Goal: Participate in discussion: Engage in conversation with other users on a specific topic

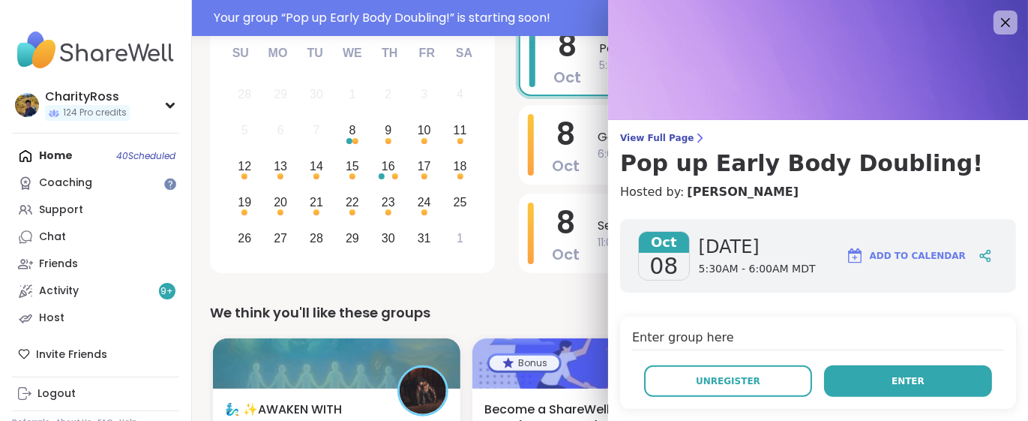
click at [914, 383] on button "Enter" at bounding box center [908, 381] width 168 height 32
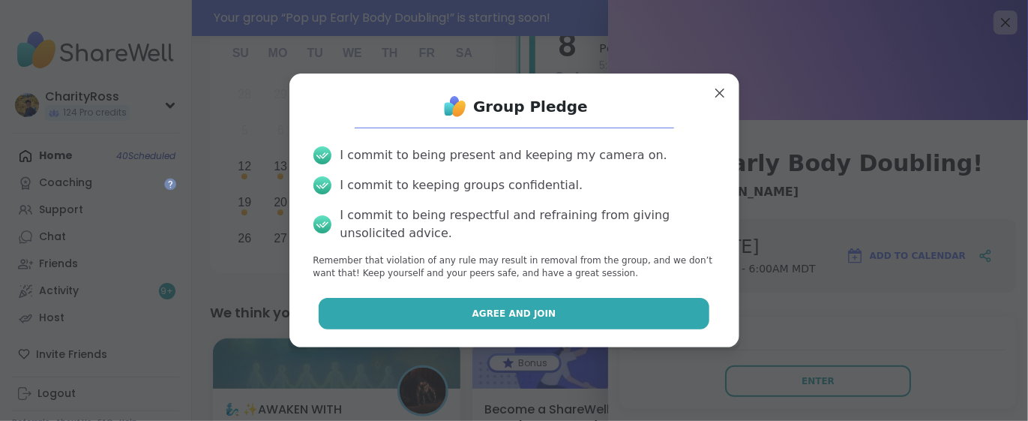
click at [374, 308] on button "Agree and Join" at bounding box center [514, 314] width 391 height 32
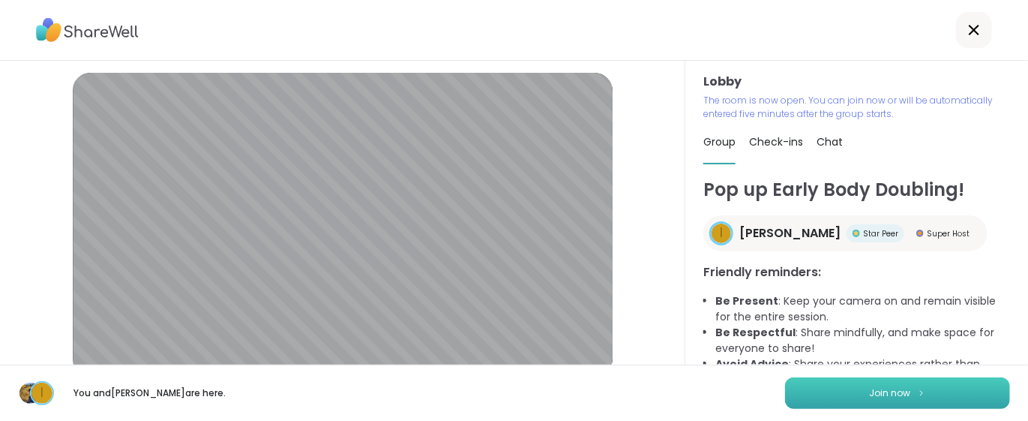
click at [842, 395] on button "Join now" at bounding box center [897, 393] width 225 height 32
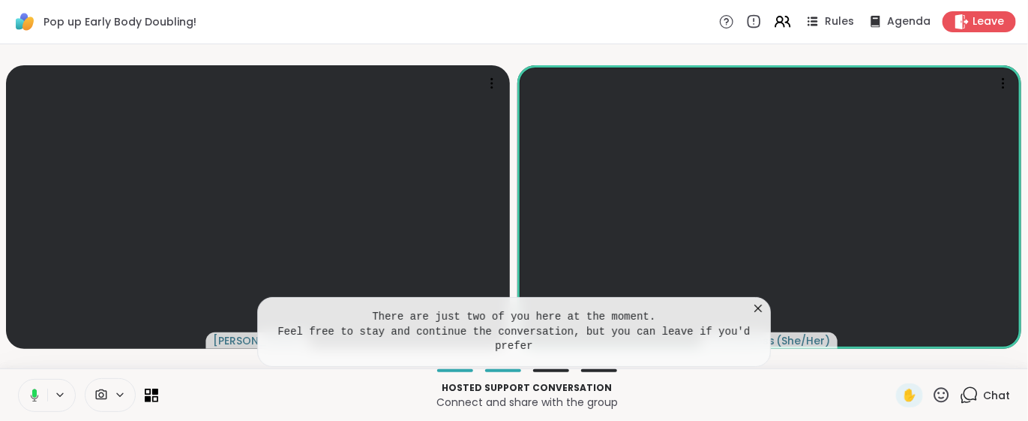
click at [756, 316] on icon at bounding box center [758, 308] width 15 height 15
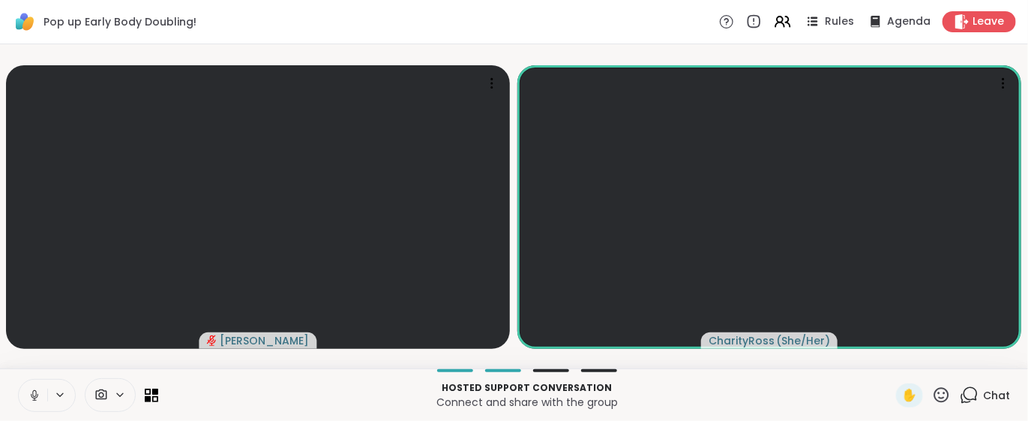
click at [33, 397] on icon at bounding box center [35, 396] width 14 height 14
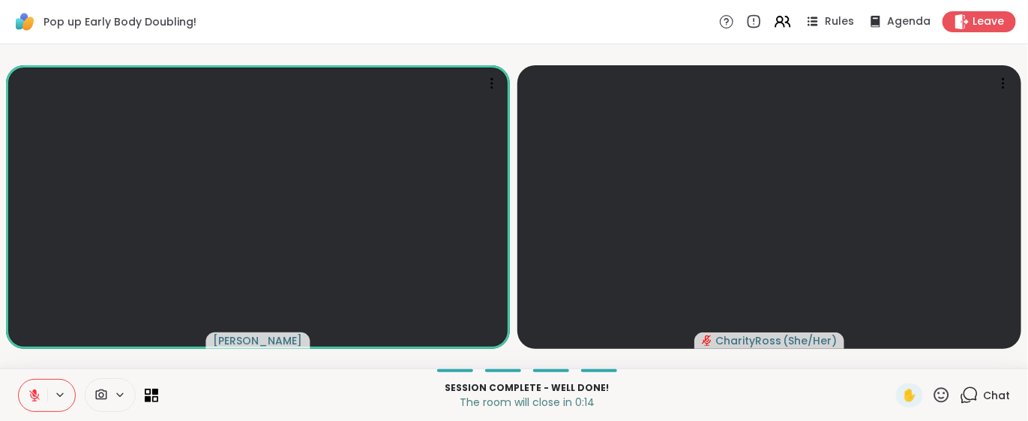
click at [28, 401] on icon at bounding box center [35, 396] width 14 height 14
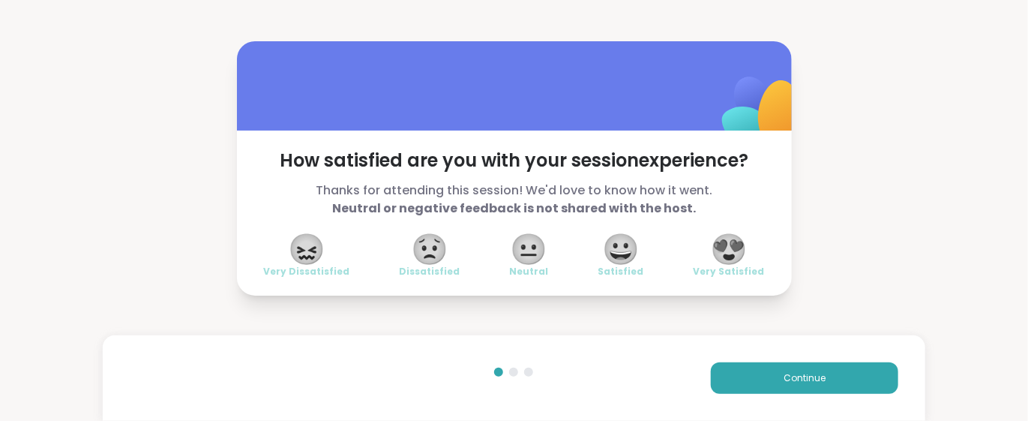
click at [626, 251] on span "😀" at bounding box center [621, 249] width 38 height 27
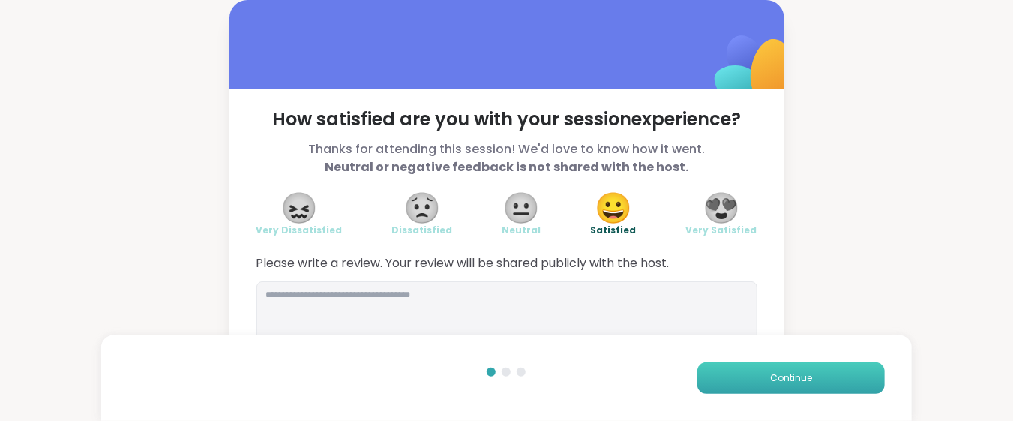
click at [738, 367] on button "Continue" at bounding box center [792, 378] width 188 height 32
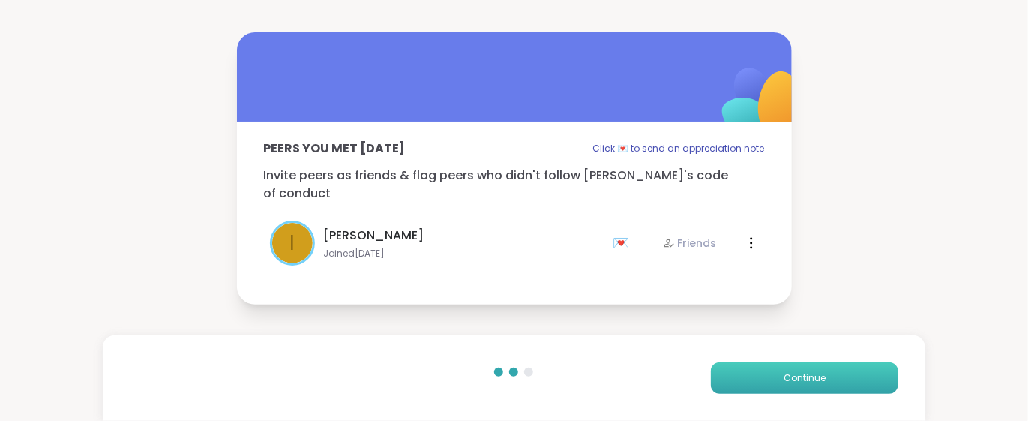
click at [738, 367] on button "Continue" at bounding box center [805, 378] width 188 height 32
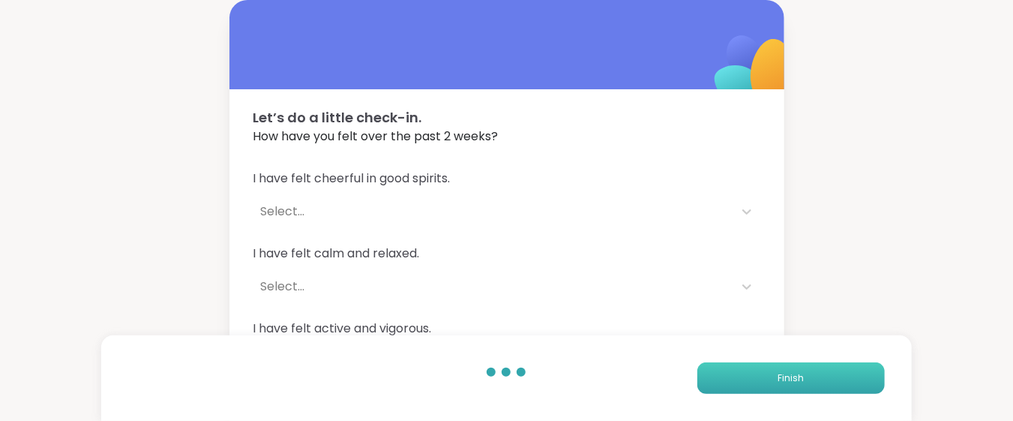
click at [738, 367] on button "Finish" at bounding box center [792, 378] width 188 height 32
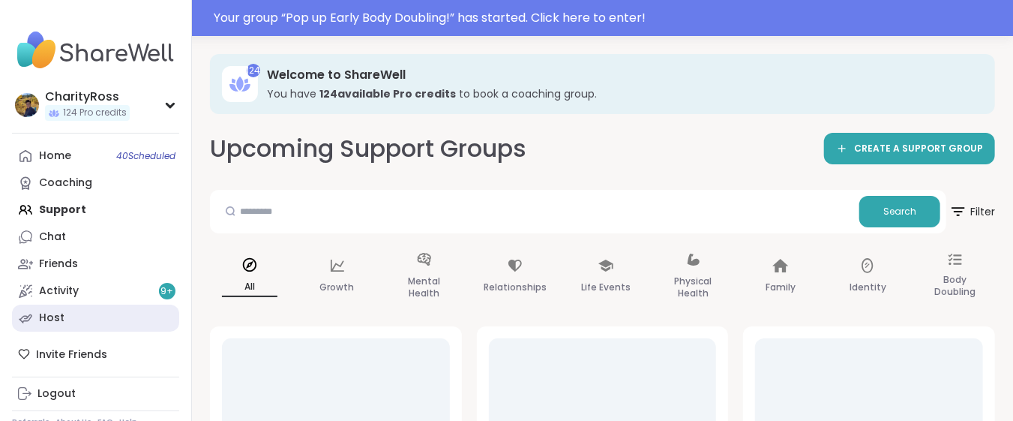
click at [86, 326] on link "Host" at bounding box center [95, 318] width 167 height 27
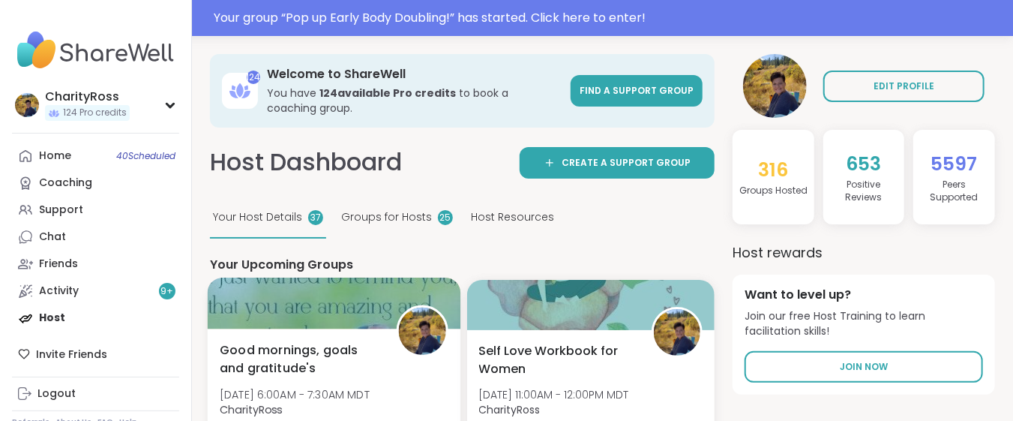
click at [265, 367] on span "Good mornings, goals and gratitude's" at bounding box center [300, 359] width 160 height 37
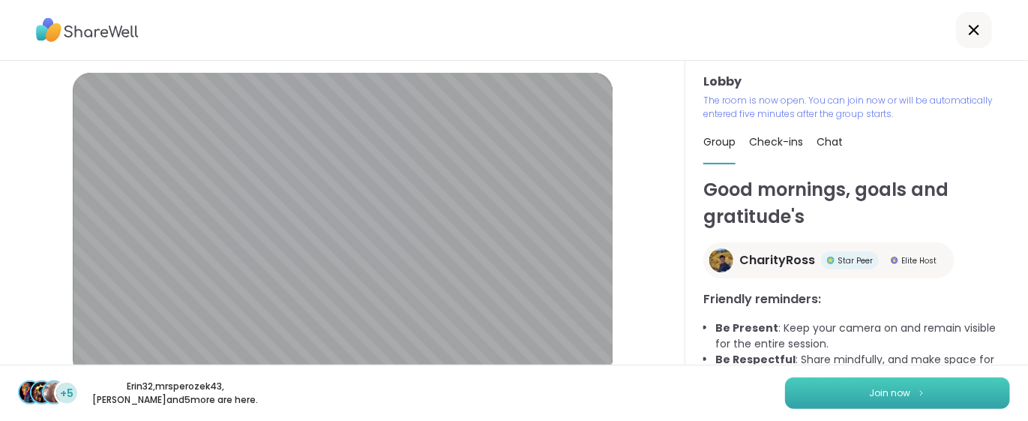
click at [788, 401] on button "Join now" at bounding box center [897, 393] width 225 height 32
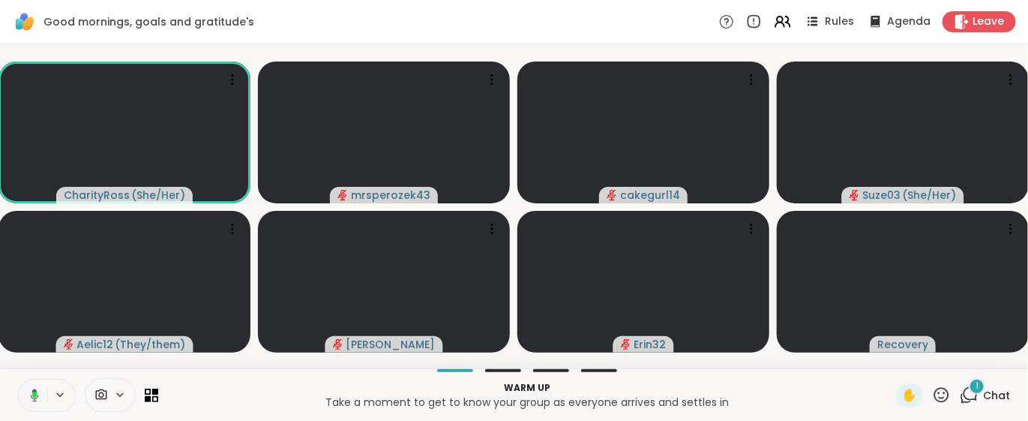
click at [969, 392] on div "1" at bounding box center [977, 386] width 17 height 17
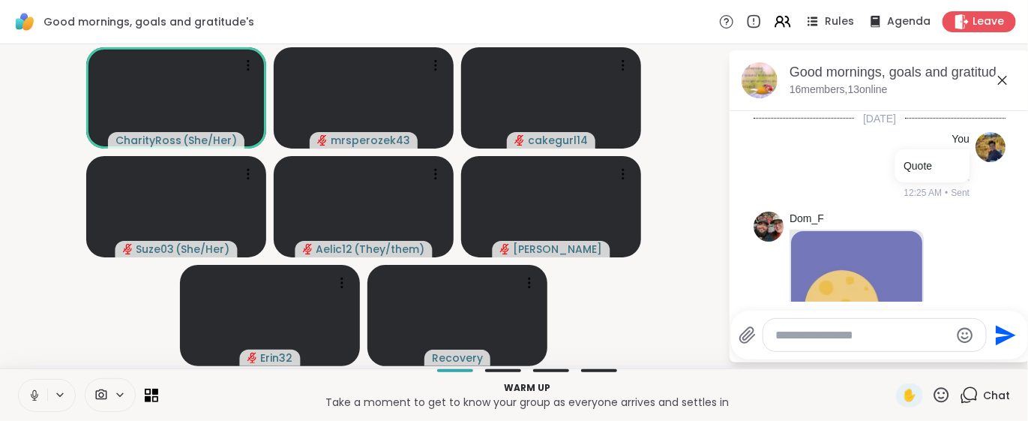
scroll to position [595, 0]
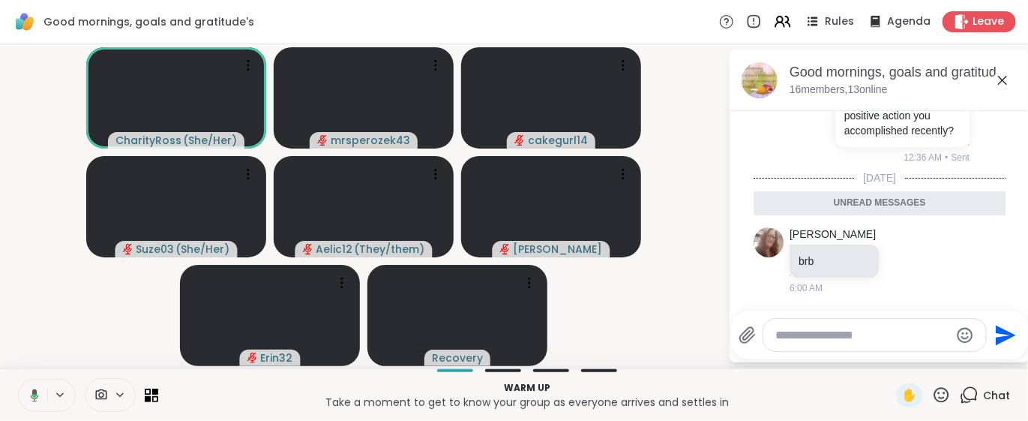
click at [998, 77] on icon at bounding box center [1003, 80] width 18 height 18
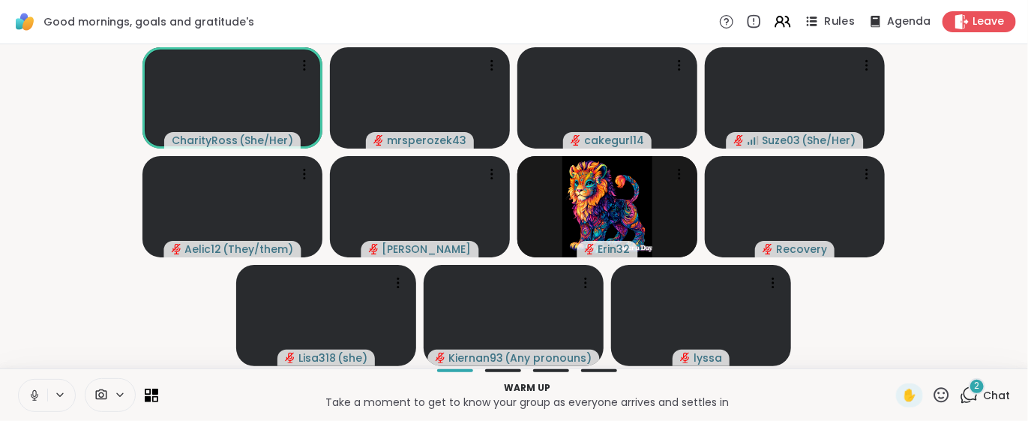
click at [833, 22] on span "Rules" at bounding box center [840, 22] width 31 height 16
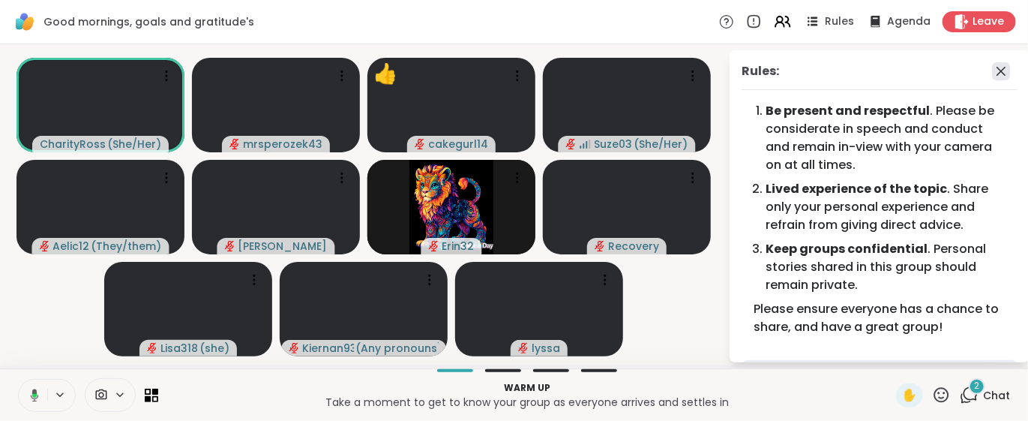
click at [992, 71] on icon at bounding box center [1001, 71] width 18 height 18
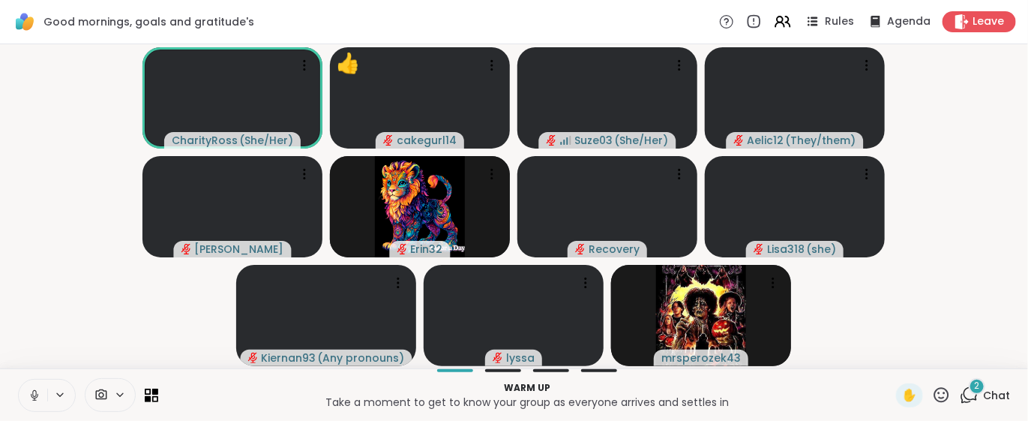
click at [965, 400] on icon at bounding box center [969, 395] width 19 height 19
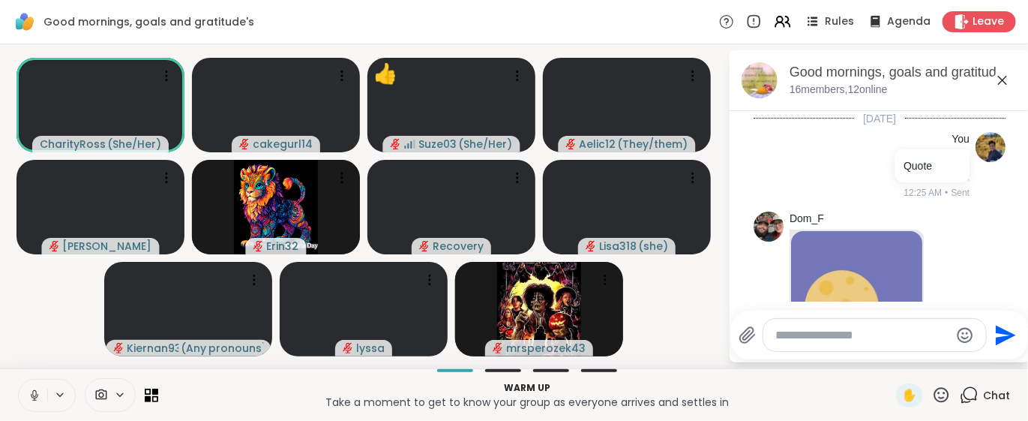
scroll to position [770, 0]
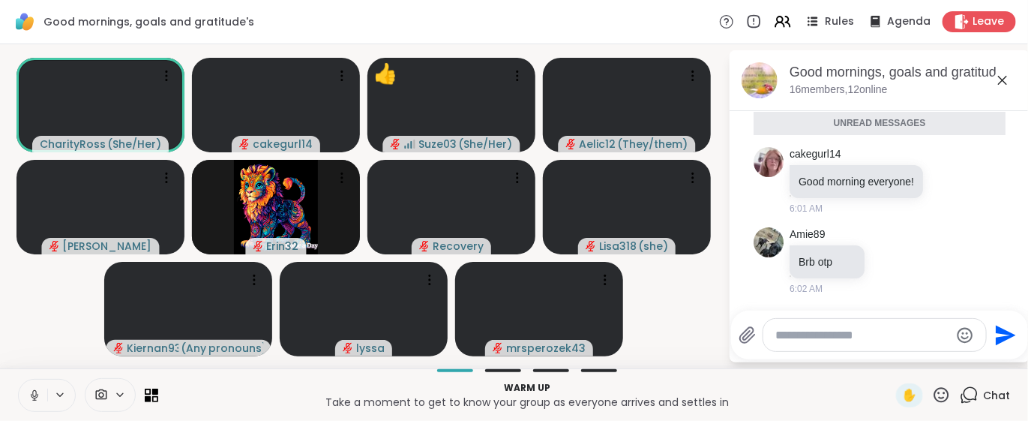
click at [1001, 80] on icon at bounding box center [1003, 80] width 18 height 18
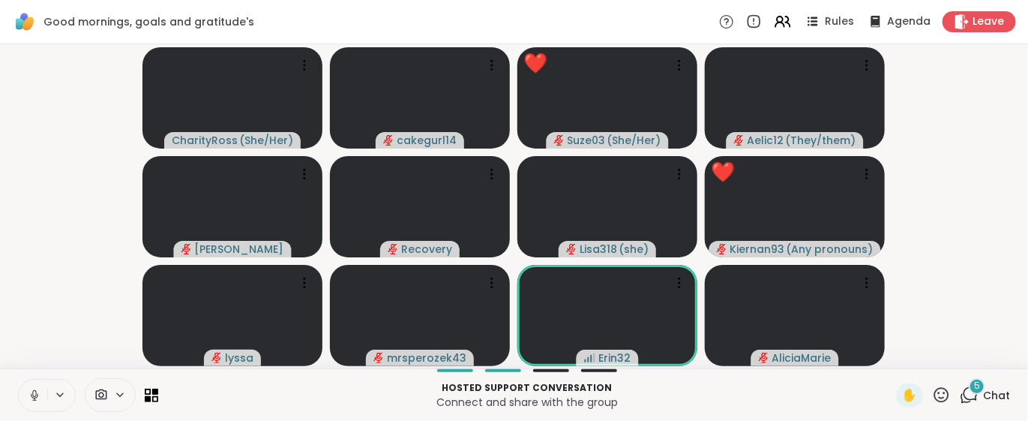
click at [932, 395] on icon at bounding box center [941, 395] width 19 height 19
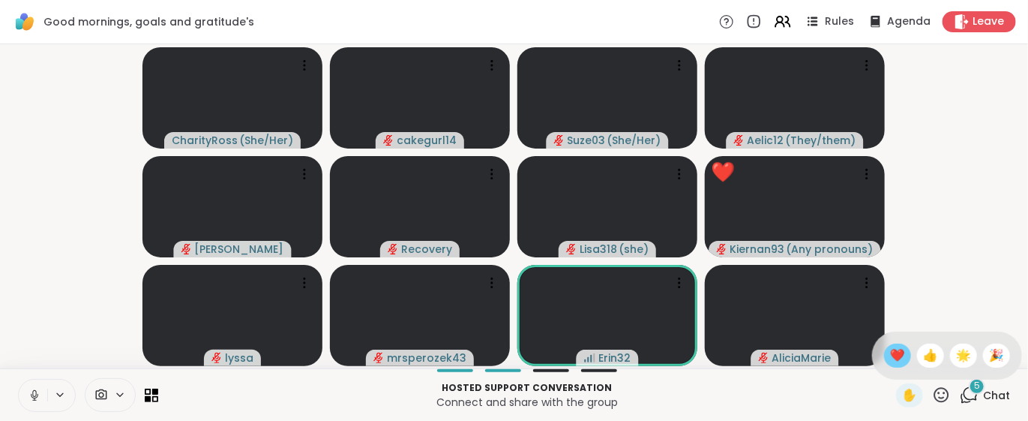
click at [890, 360] on span "❤️" at bounding box center [897, 356] width 15 height 18
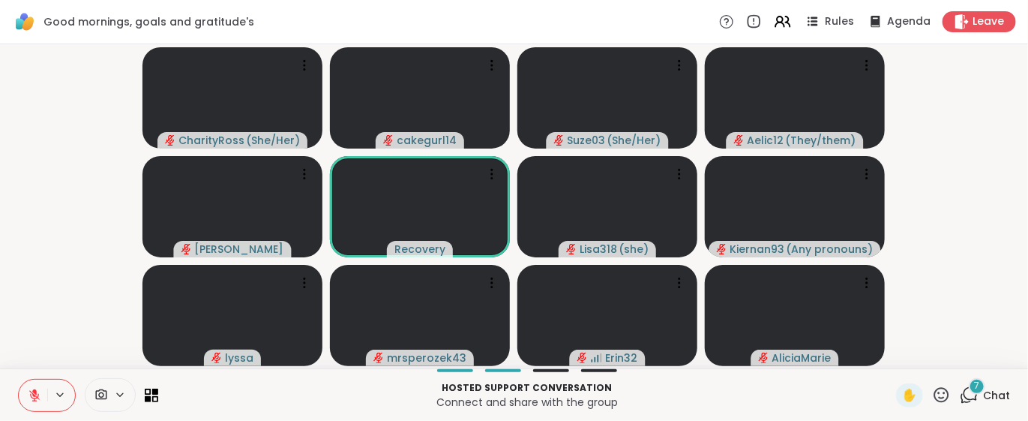
click at [37, 397] on icon at bounding box center [34, 395] width 11 height 11
click at [34, 397] on icon at bounding box center [35, 396] width 14 height 14
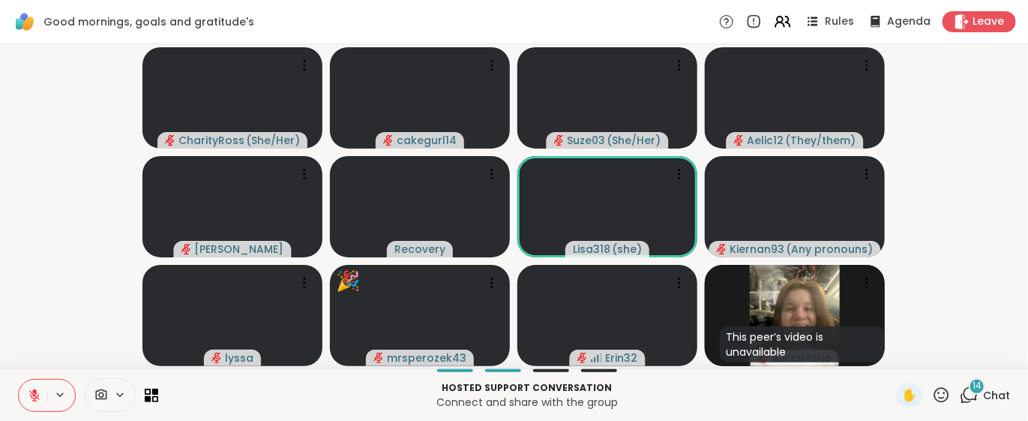
click at [932, 395] on icon at bounding box center [941, 395] width 19 height 19
click at [956, 357] on div "🌟" at bounding box center [963, 356] width 27 height 24
click at [38, 398] on icon at bounding box center [34, 395] width 11 height 11
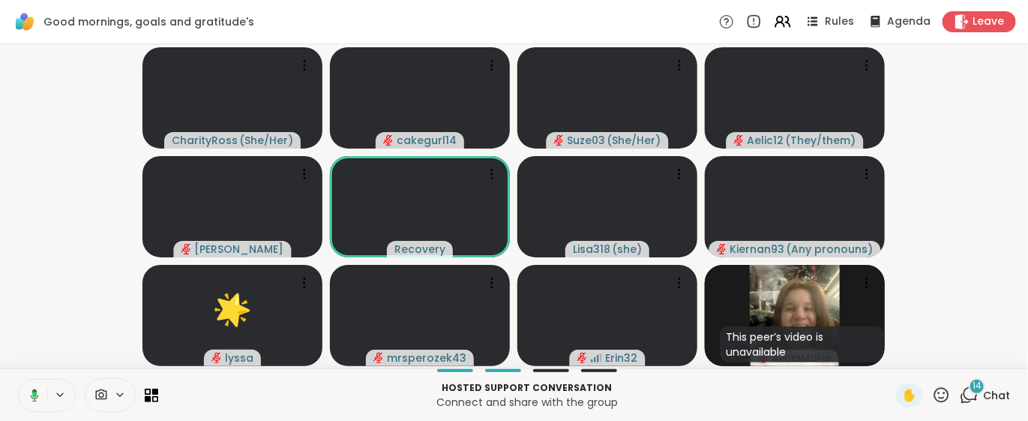
click at [932, 397] on icon at bounding box center [941, 395] width 19 height 19
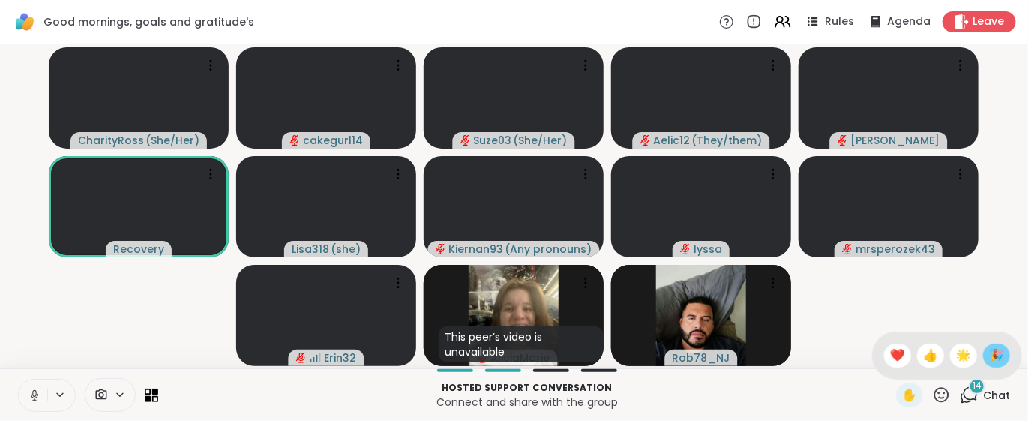
click at [989, 355] on span "🎉" at bounding box center [996, 356] width 15 height 18
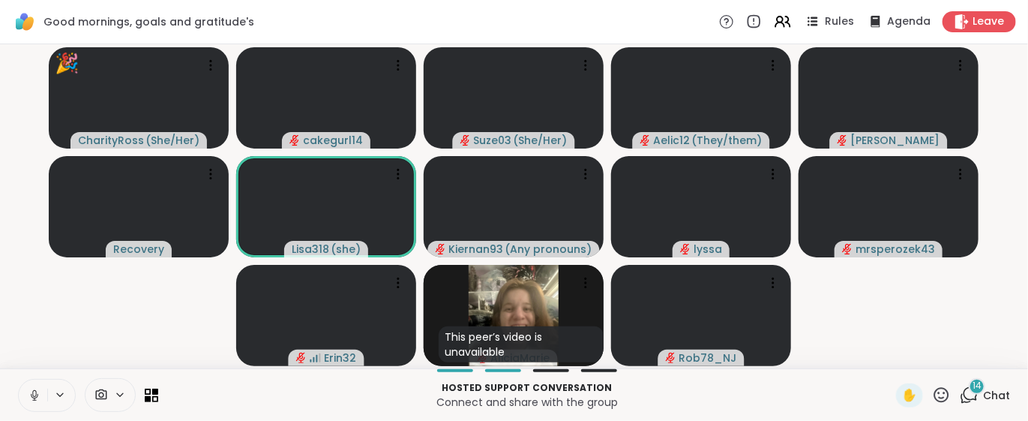
click at [41, 395] on button at bounding box center [33, 396] width 29 height 32
click at [932, 392] on icon at bounding box center [941, 395] width 19 height 19
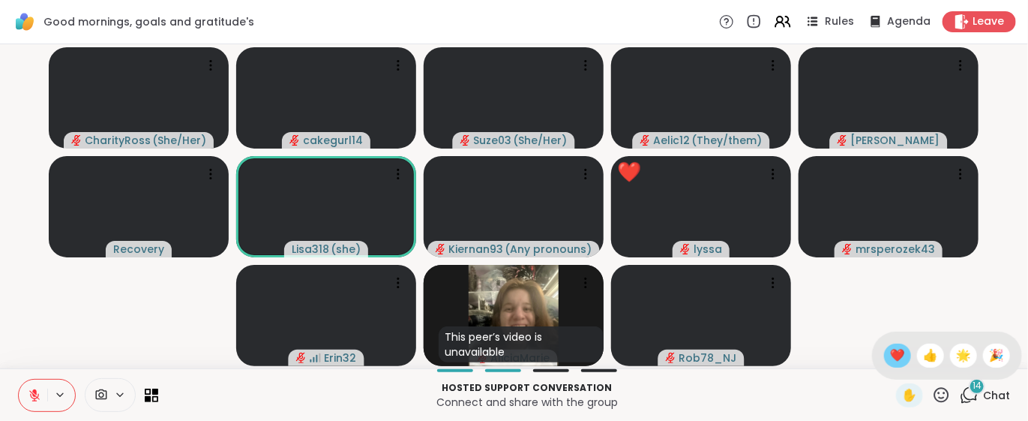
click at [890, 359] on span "❤️" at bounding box center [897, 356] width 15 height 18
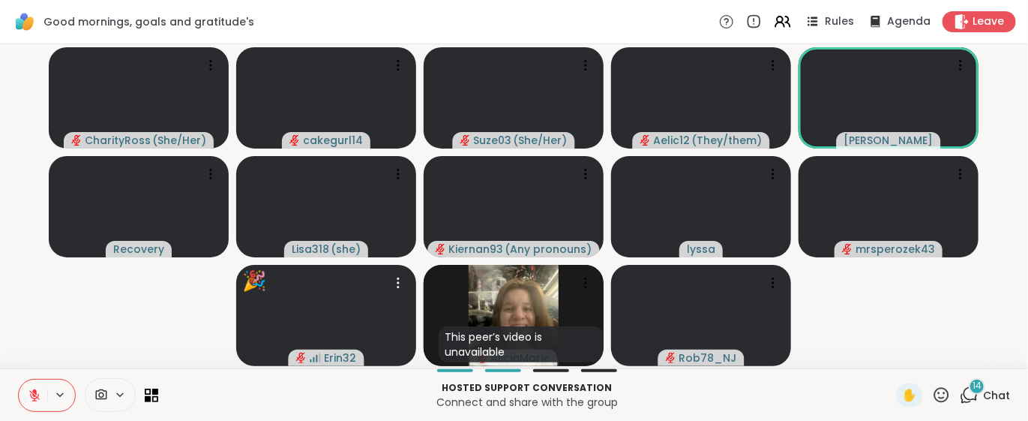
click at [32, 403] on button at bounding box center [33, 396] width 29 height 32
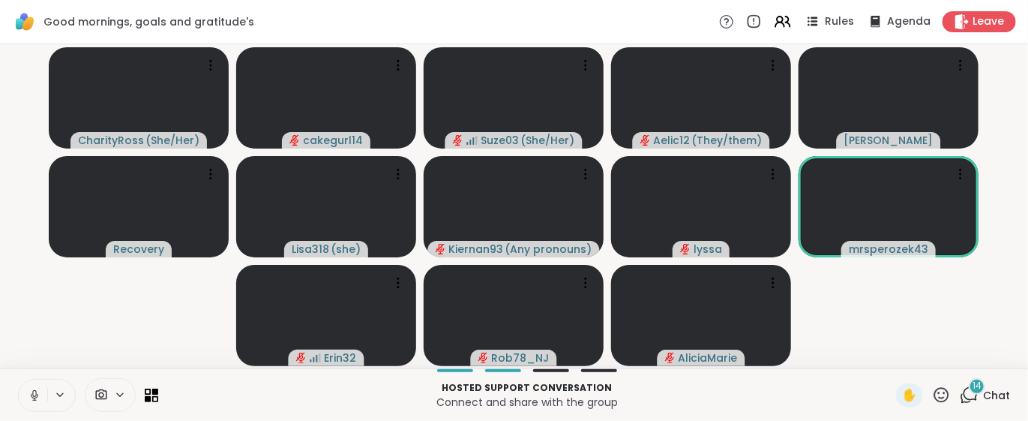
click at [32, 403] on button at bounding box center [33, 396] width 29 height 32
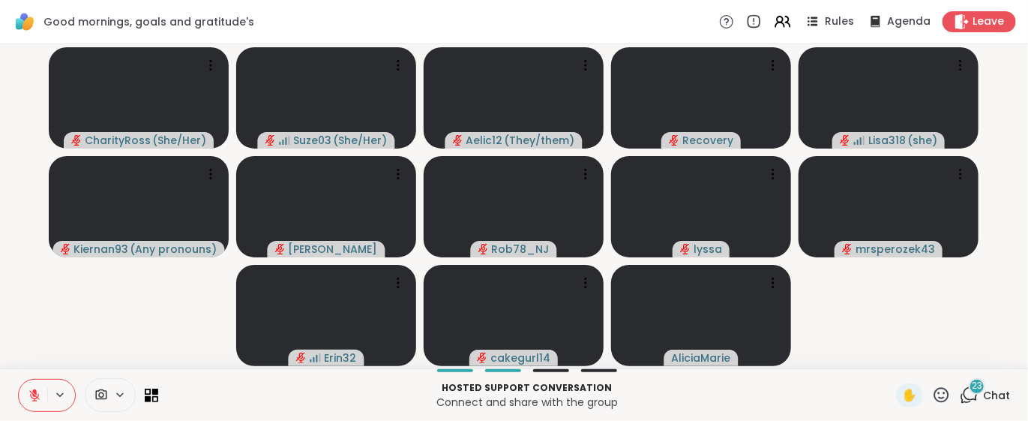
click at [25, 391] on button at bounding box center [33, 396] width 29 height 32
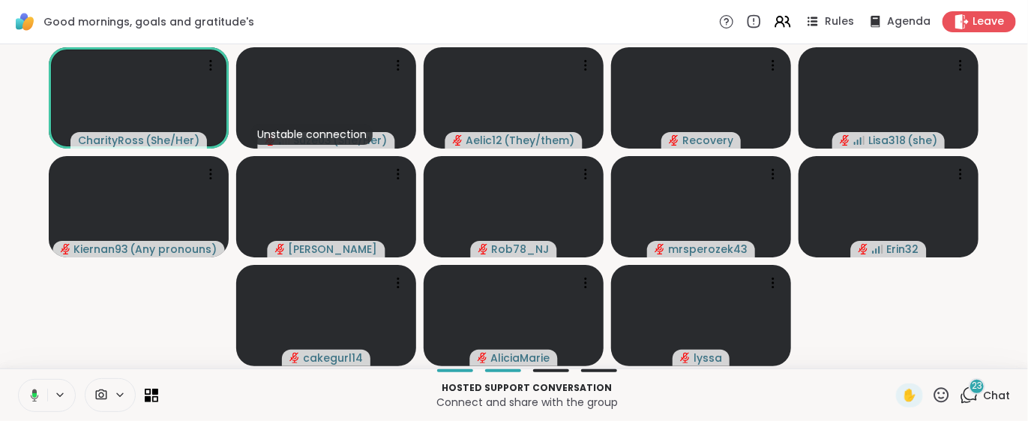
click at [935, 397] on icon at bounding box center [942, 394] width 15 height 15
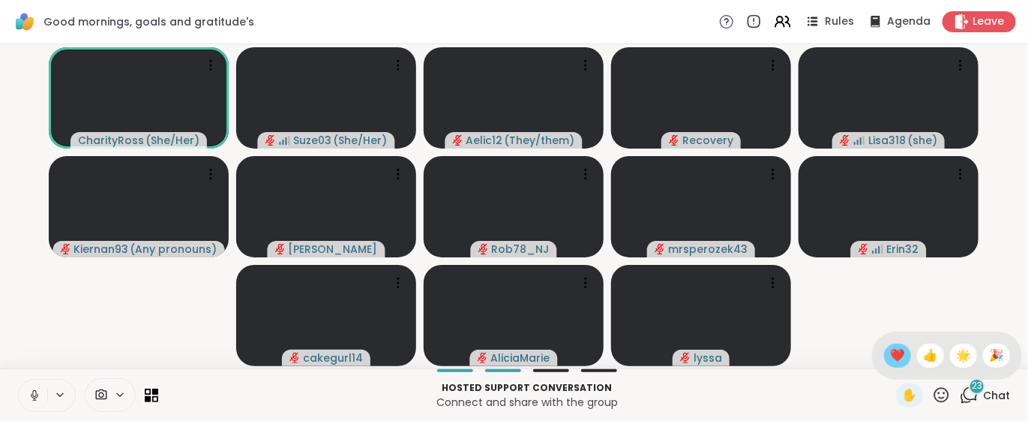
click at [890, 357] on span "❤️" at bounding box center [897, 356] width 15 height 18
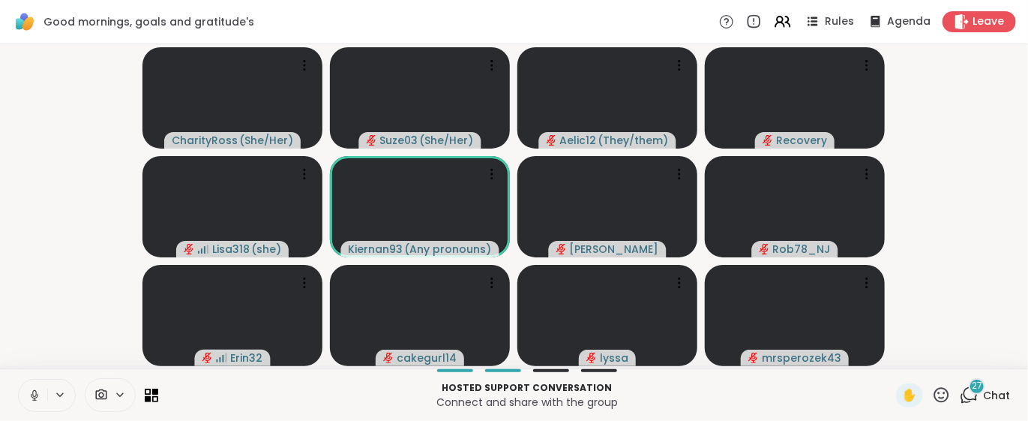
click at [932, 392] on icon at bounding box center [941, 395] width 19 height 19
click at [890, 351] on span "❤️" at bounding box center [897, 356] width 15 height 18
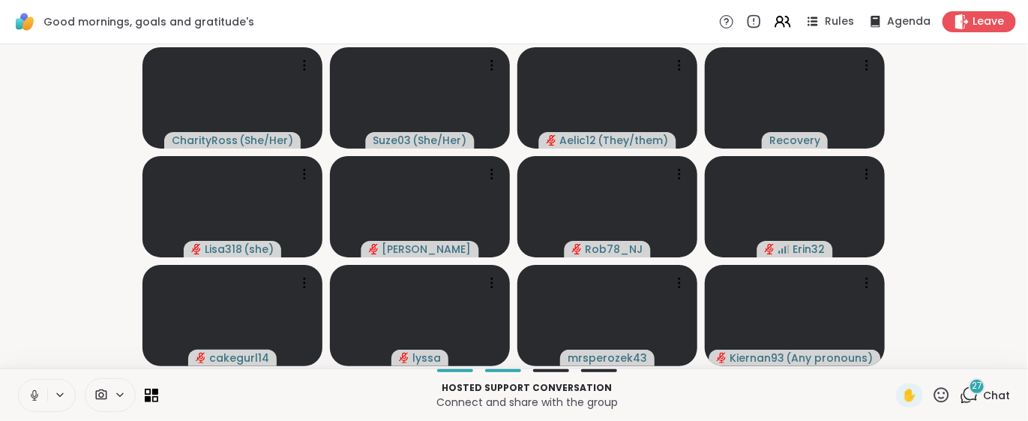
click at [960, 395] on icon at bounding box center [969, 395] width 19 height 19
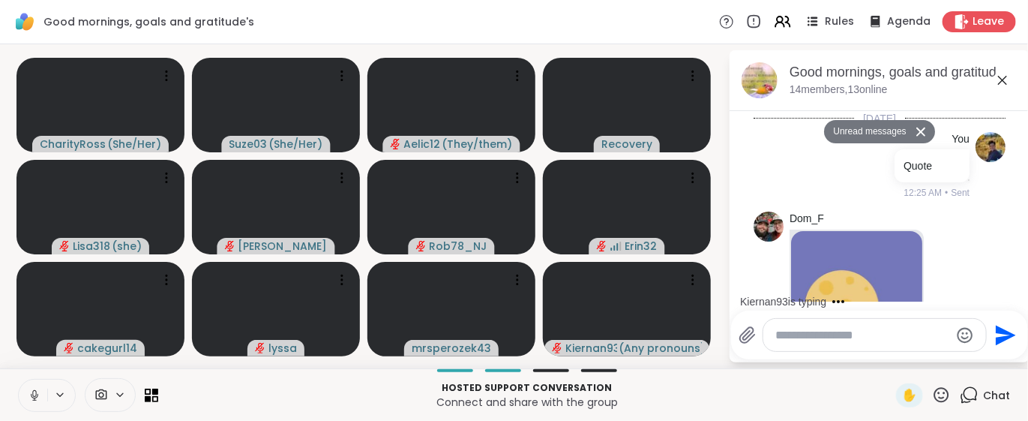
click at [788, 325] on div at bounding box center [875, 335] width 223 height 32
click at [788, 335] on textarea "Type your message" at bounding box center [863, 335] width 175 height 15
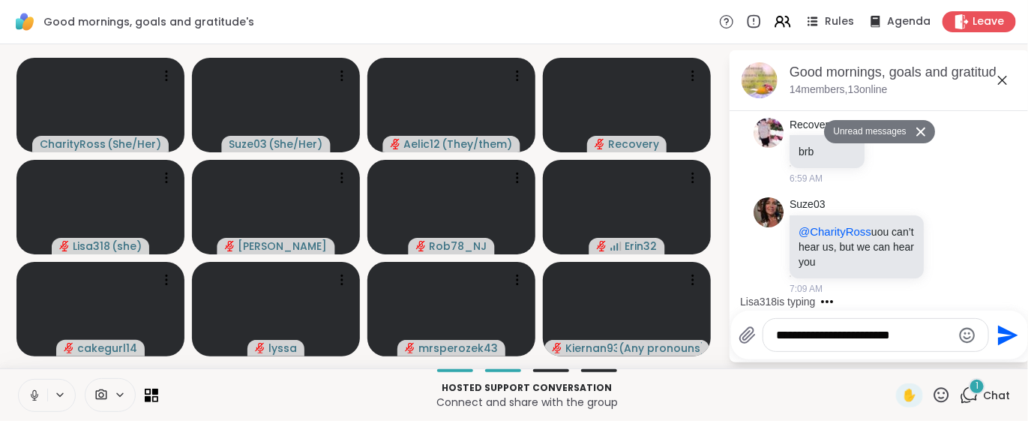
scroll to position [3945, 0]
type textarea "**********"
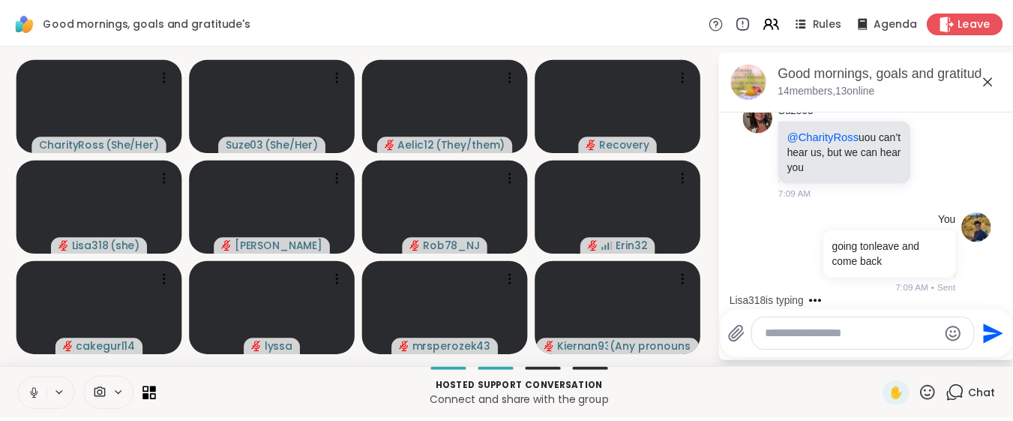
scroll to position [4040, 0]
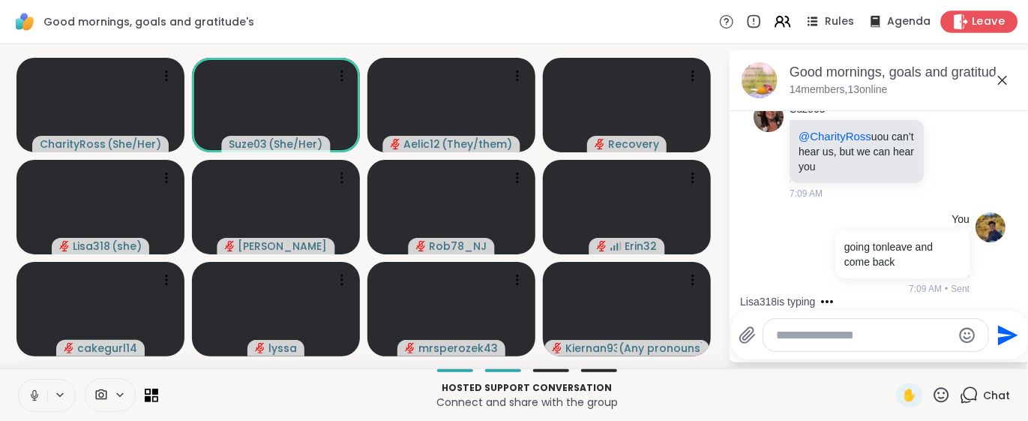
click at [973, 27] on span "Leave" at bounding box center [989, 22] width 33 height 16
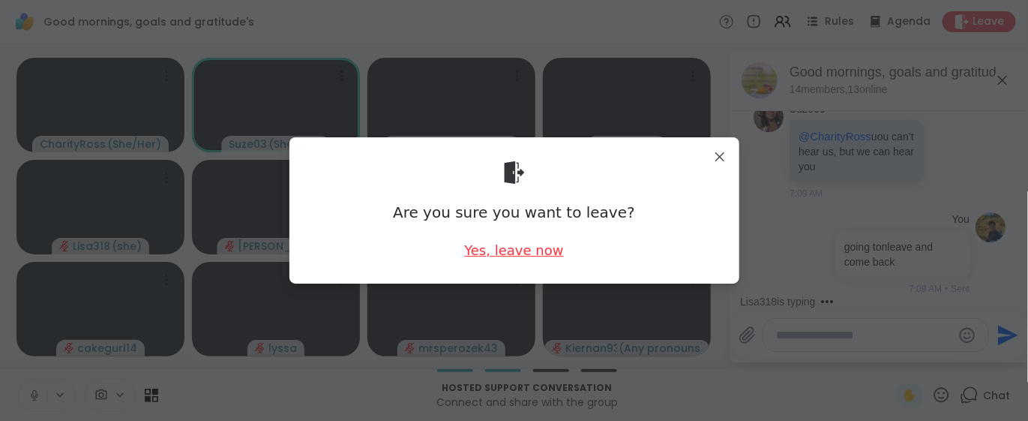
click at [525, 252] on div "Yes, leave now" at bounding box center [513, 250] width 99 height 19
click at [525, 251] on div "Yes, leave now" at bounding box center [513, 250] width 99 height 19
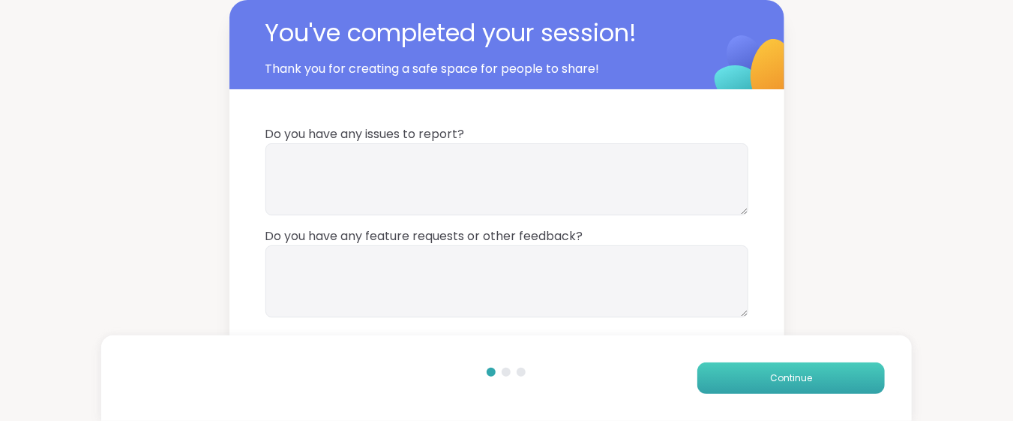
click at [797, 383] on span "Continue" at bounding box center [791, 378] width 42 height 14
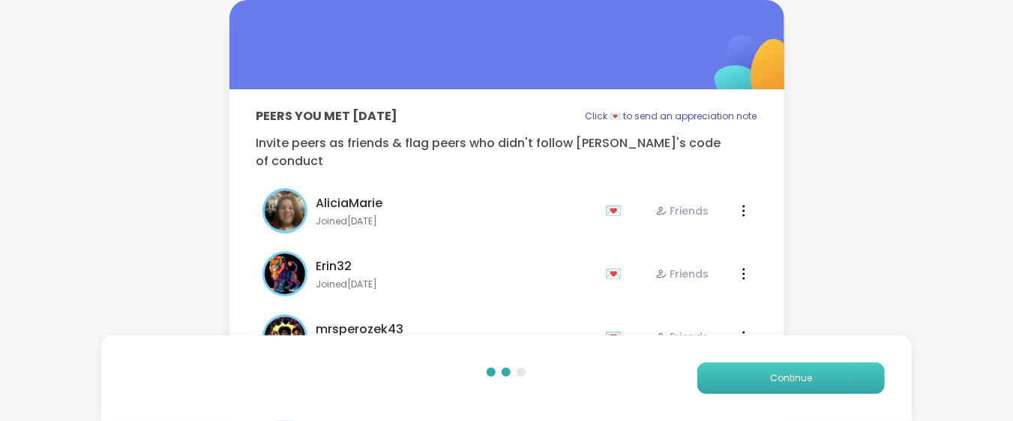
click at [797, 383] on span "Continue" at bounding box center [791, 378] width 42 height 14
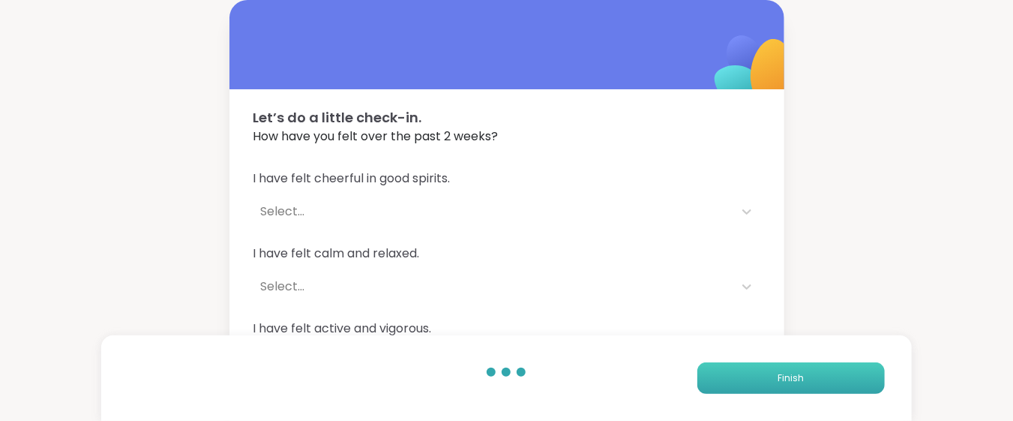
click at [797, 383] on span "Finish" at bounding box center [791, 378] width 26 height 14
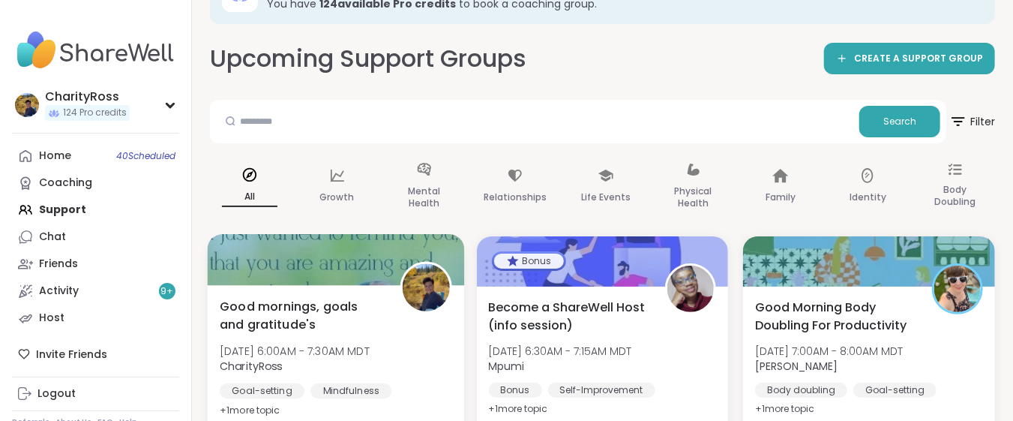
scroll to position [100, 0]
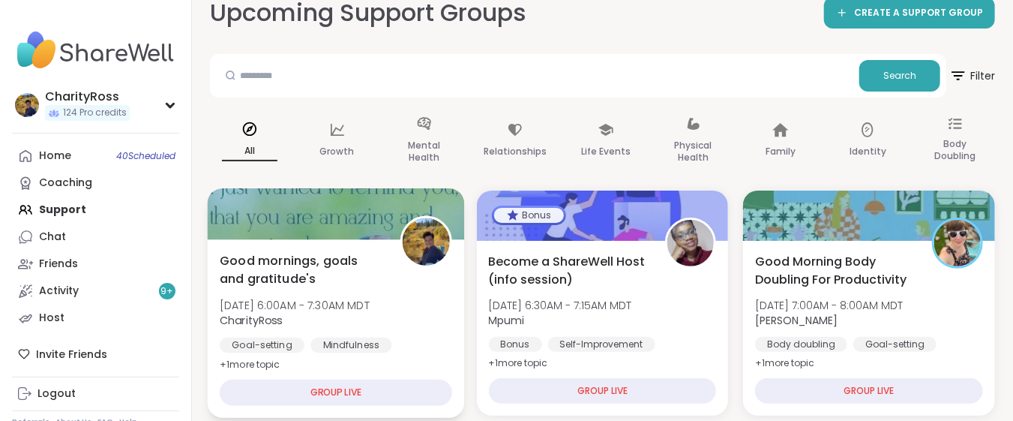
click at [335, 383] on div "GROUP LIVE" at bounding box center [336, 393] width 233 height 26
click at [364, 366] on div "Good mornings, goals and gratitude's [DATE] 6:00AM - 7:30AM MDT CharityRoss Goa…" at bounding box center [336, 328] width 257 height 179
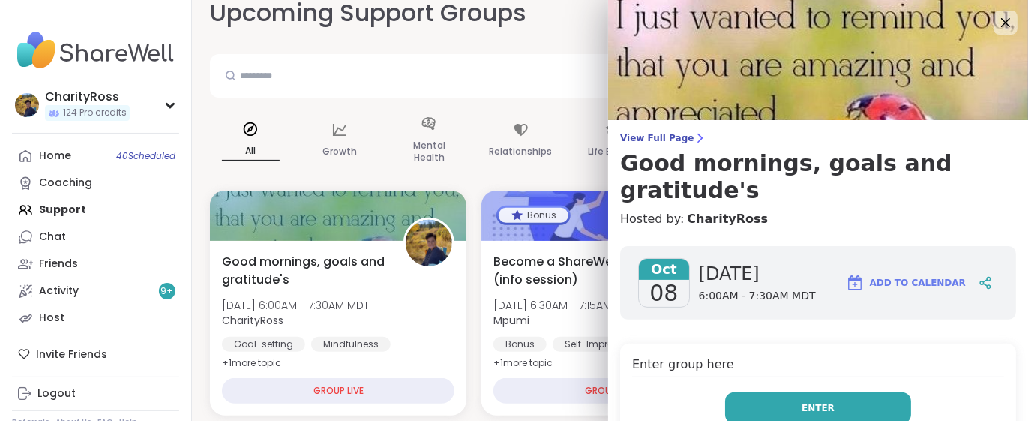
click at [802, 407] on span "Enter" at bounding box center [818, 408] width 33 height 14
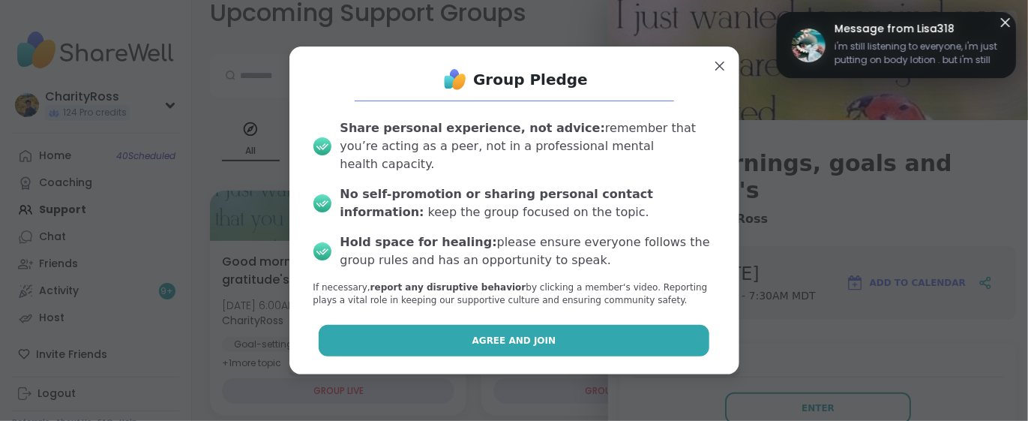
click at [644, 338] on button "Agree and Join" at bounding box center [514, 341] width 391 height 32
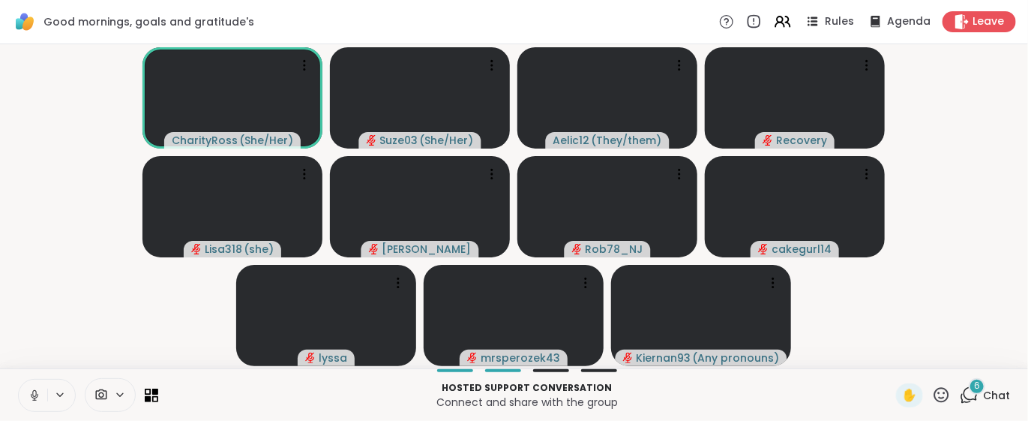
click at [962, 397] on icon at bounding box center [969, 395] width 19 height 19
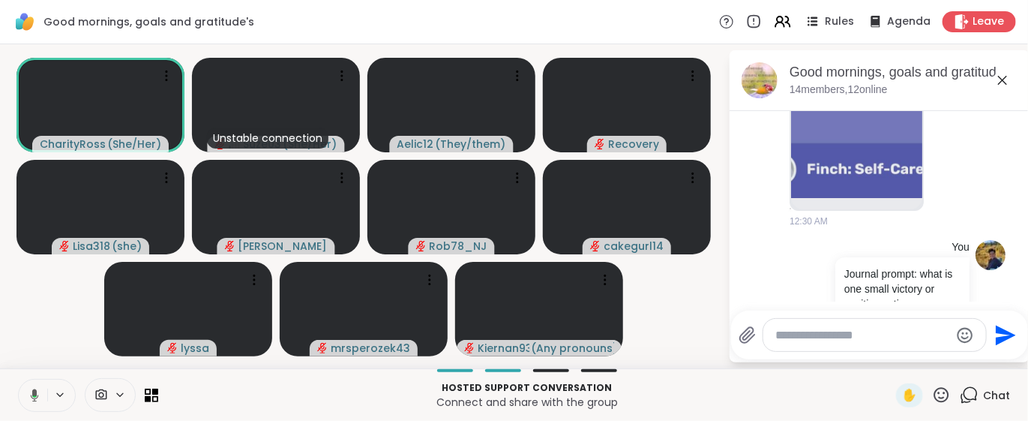
scroll to position [578, 0]
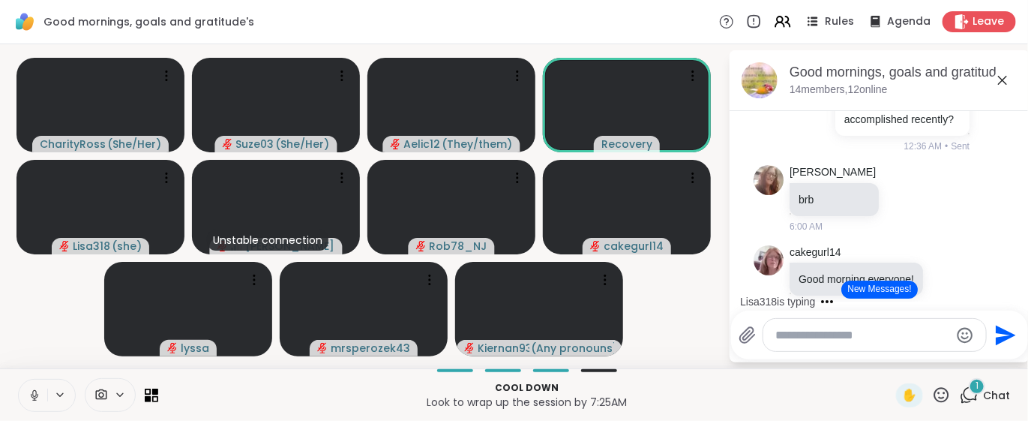
click at [855, 290] on button "New Messages!" at bounding box center [880, 290] width 76 height 18
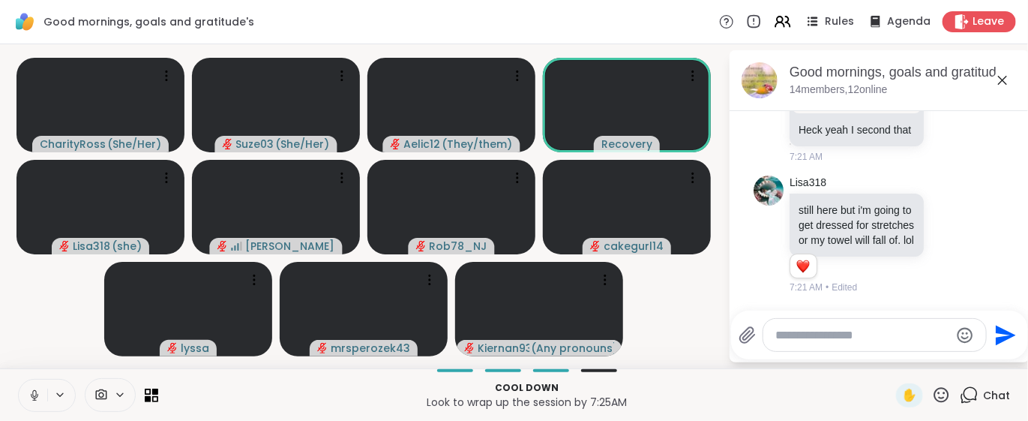
scroll to position [5433, 0]
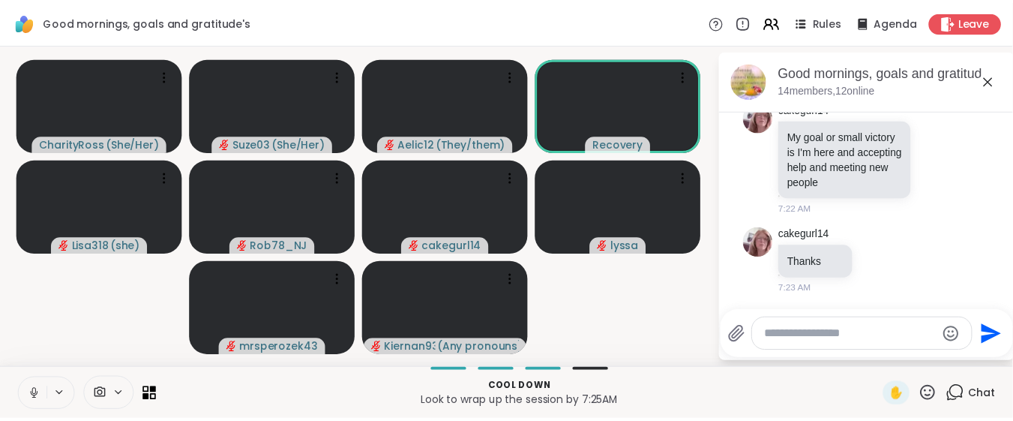
scroll to position [6373, 0]
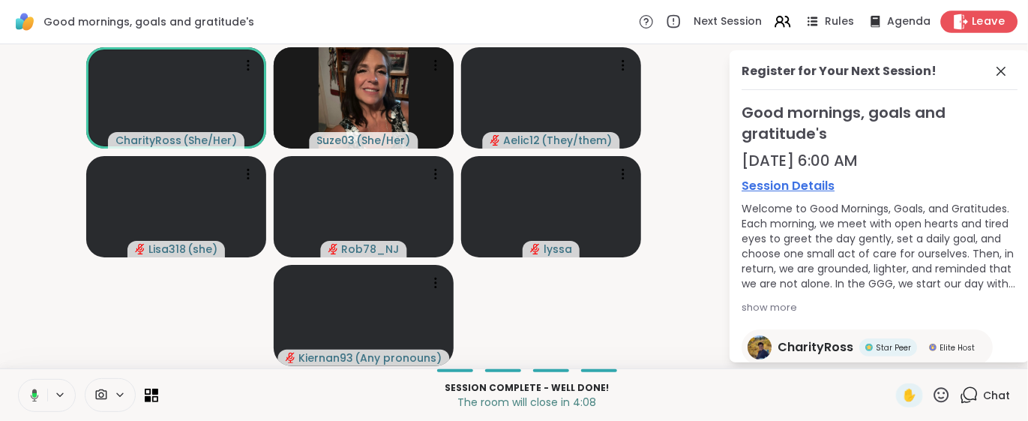
click at [973, 20] on span "Leave" at bounding box center [989, 22] width 33 height 16
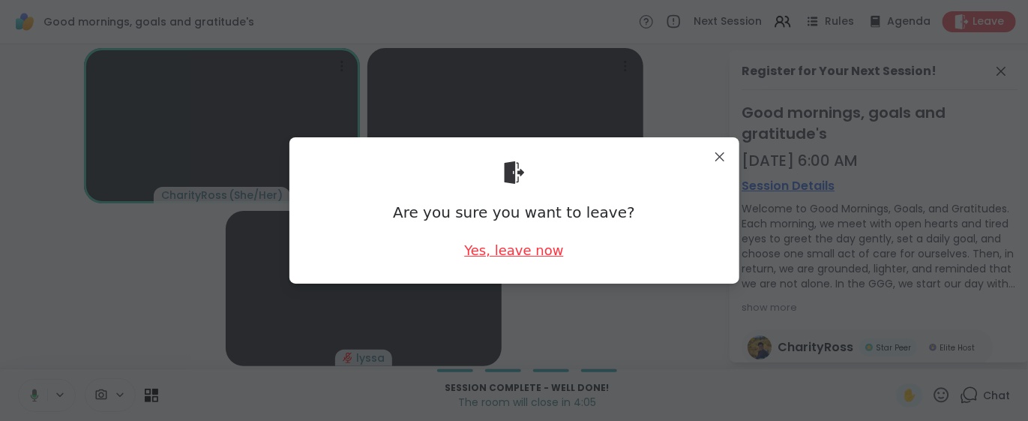
click at [503, 250] on div "Yes, leave now" at bounding box center [513, 250] width 99 height 19
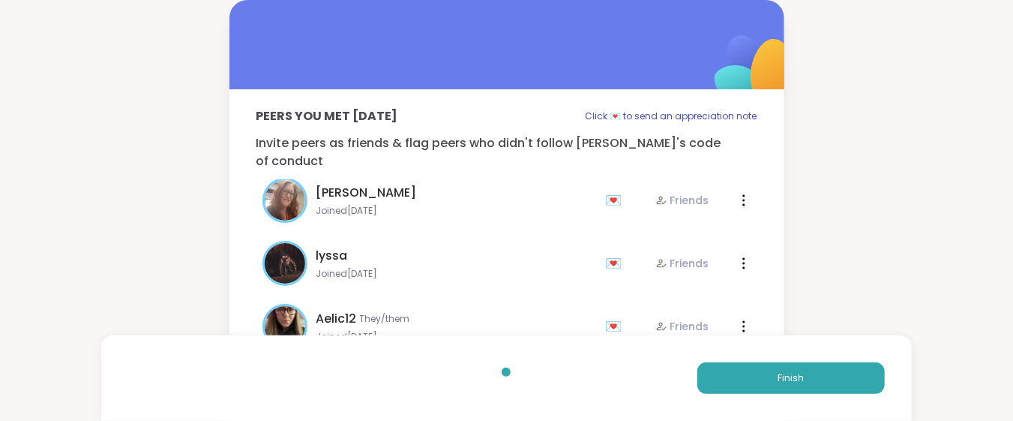
scroll to position [400, 0]
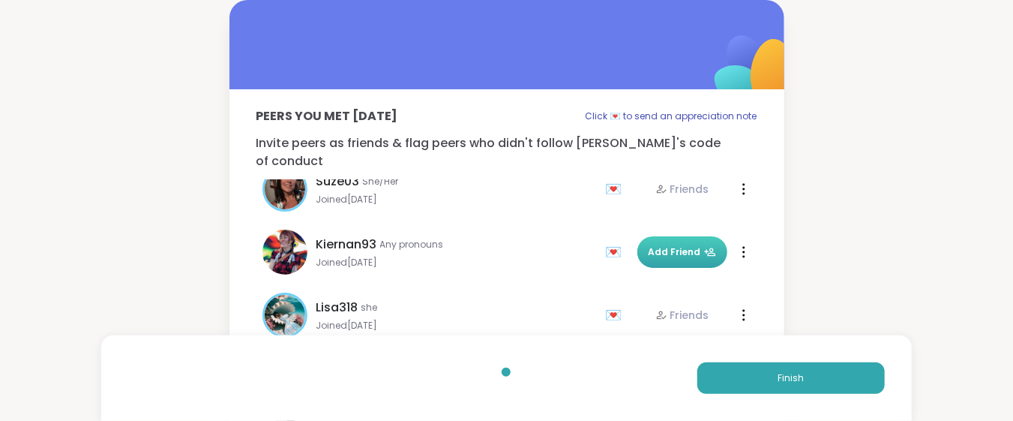
click at [704, 246] on icon at bounding box center [710, 252] width 12 height 12
click at [773, 371] on button "Finish" at bounding box center [792, 378] width 188 height 32
